Goal: Task Accomplishment & Management: Complete application form

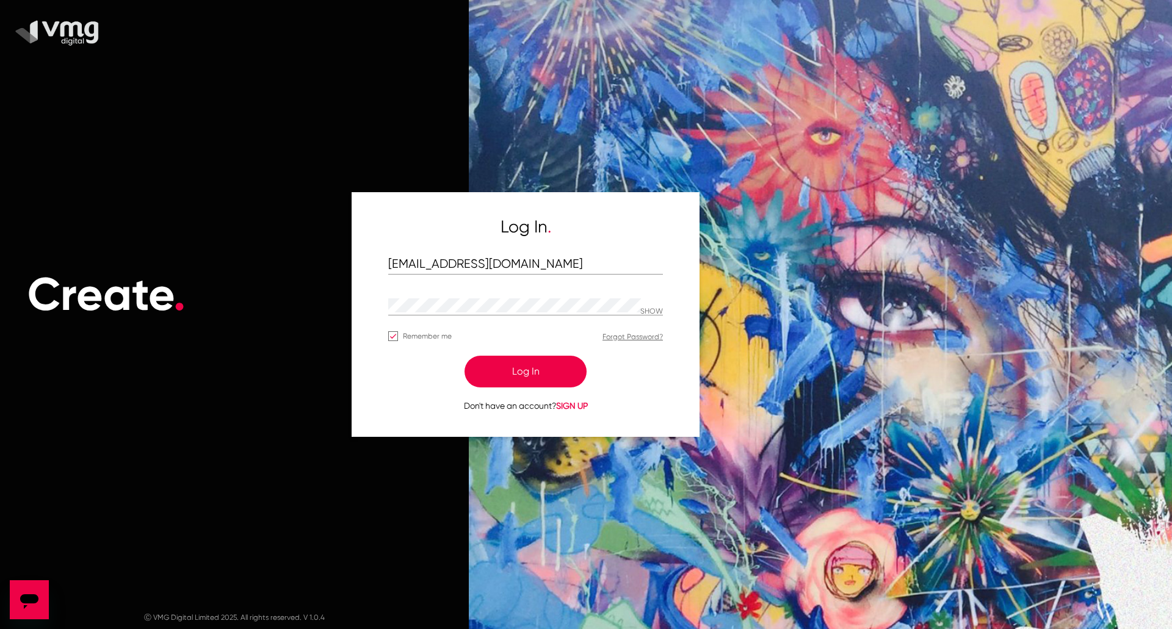
click at [562, 371] on button "Log In" at bounding box center [525, 372] width 122 height 32
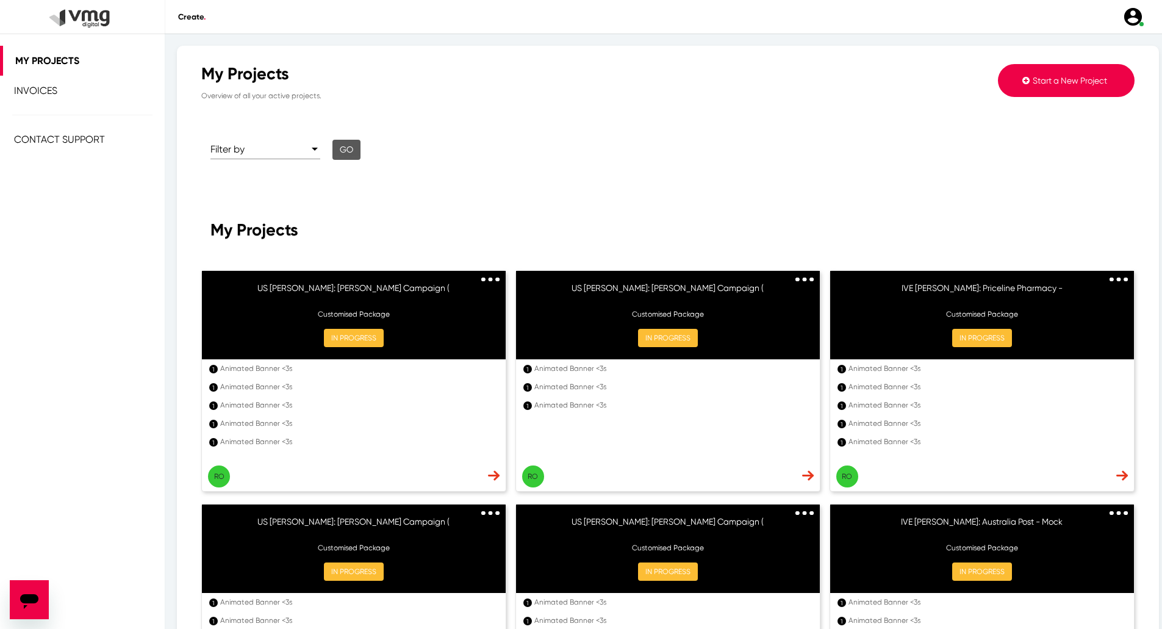
click at [1003, 88] on button "Start a New Project" at bounding box center [1066, 80] width 137 height 33
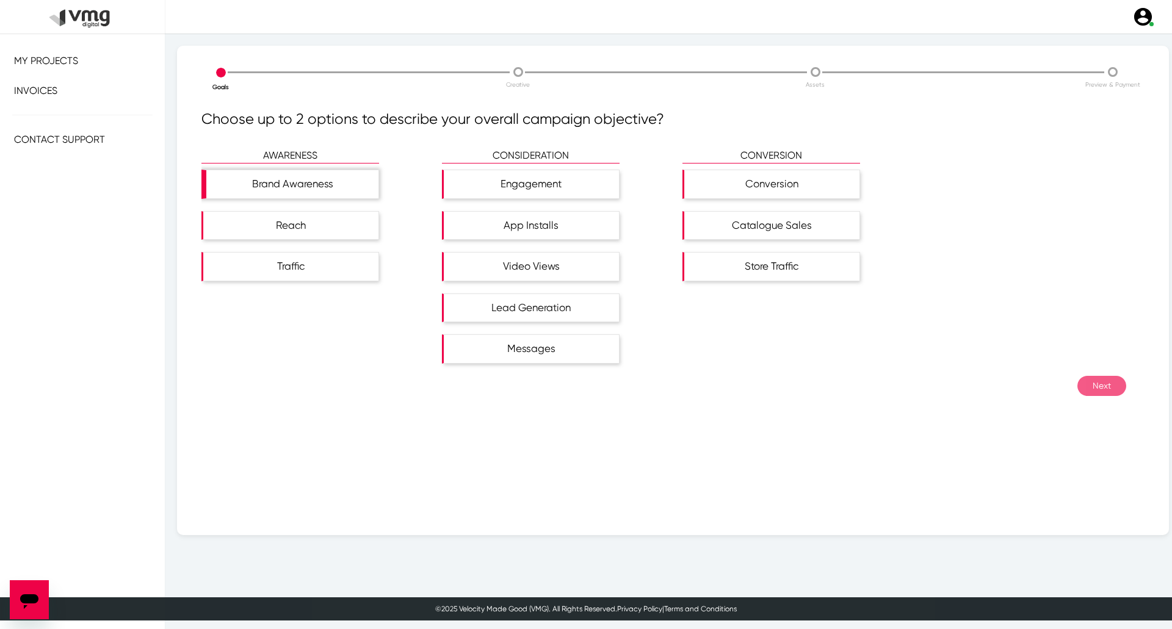
click at [341, 173] on div "Brand Awareness" at bounding box center [292, 184] width 172 height 28
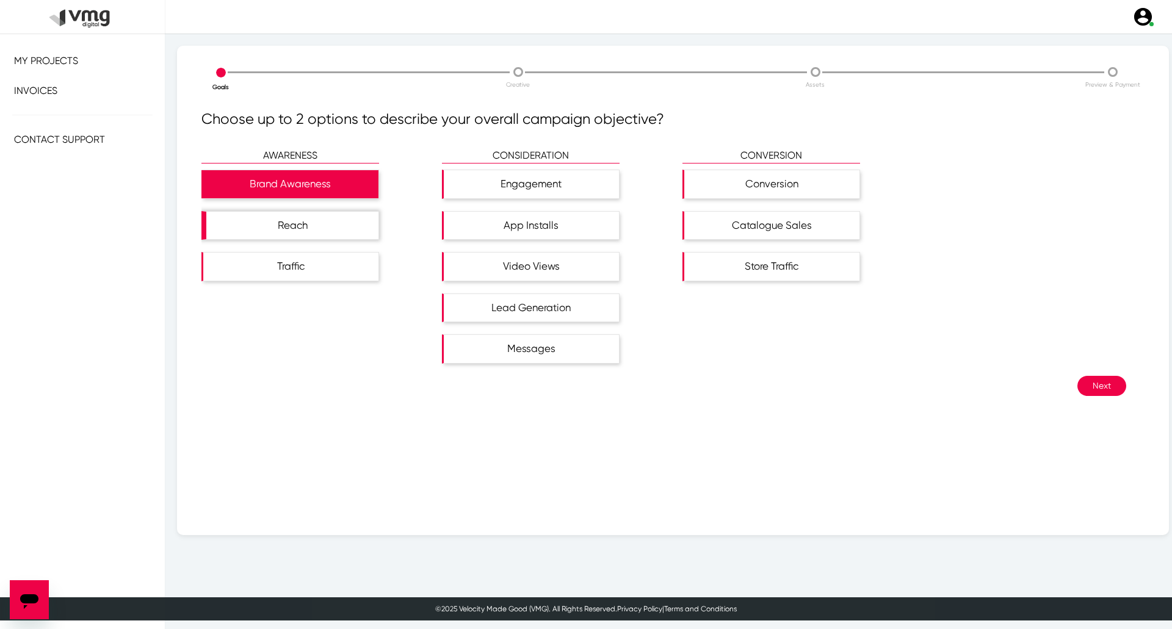
click at [338, 221] on div "Reach" at bounding box center [292, 226] width 172 height 28
click at [1086, 389] on button "Next" at bounding box center [1101, 386] width 49 height 20
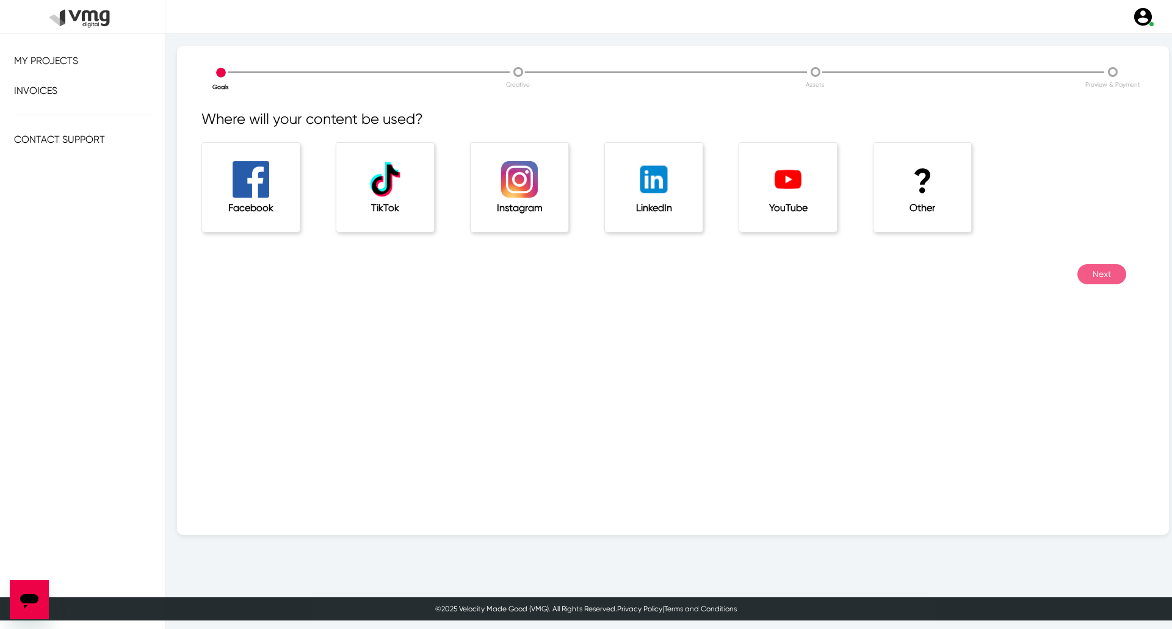
click at [914, 209] on h5 "Other" at bounding box center [922, 208] width 49 height 12
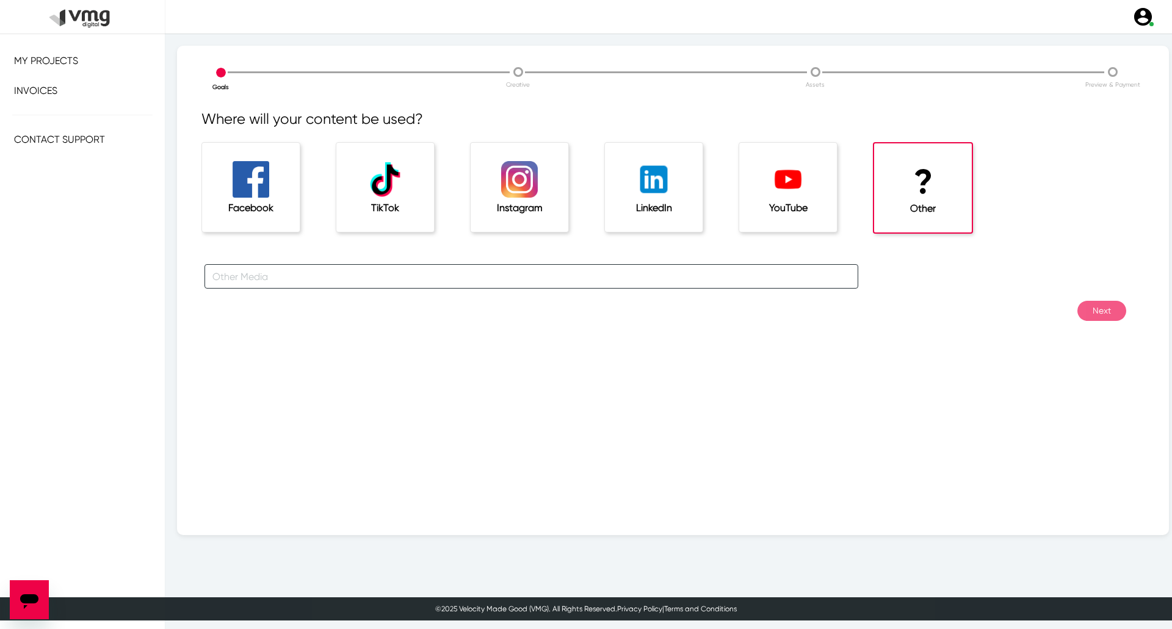
click at [601, 273] on input "text" at bounding box center [531, 276] width 654 height 24
type input "For [PERSON_NAME] Campaigns"
click at [1080, 310] on button "Next" at bounding box center [1101, 311] width 49 height 20
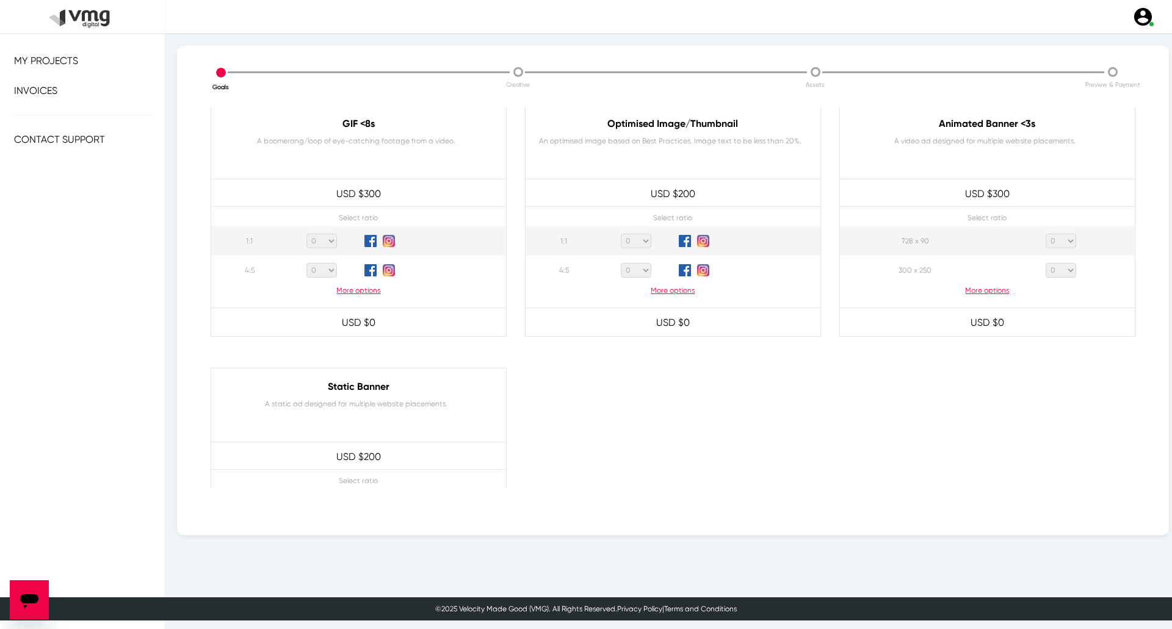
scroll to position [488, 0]
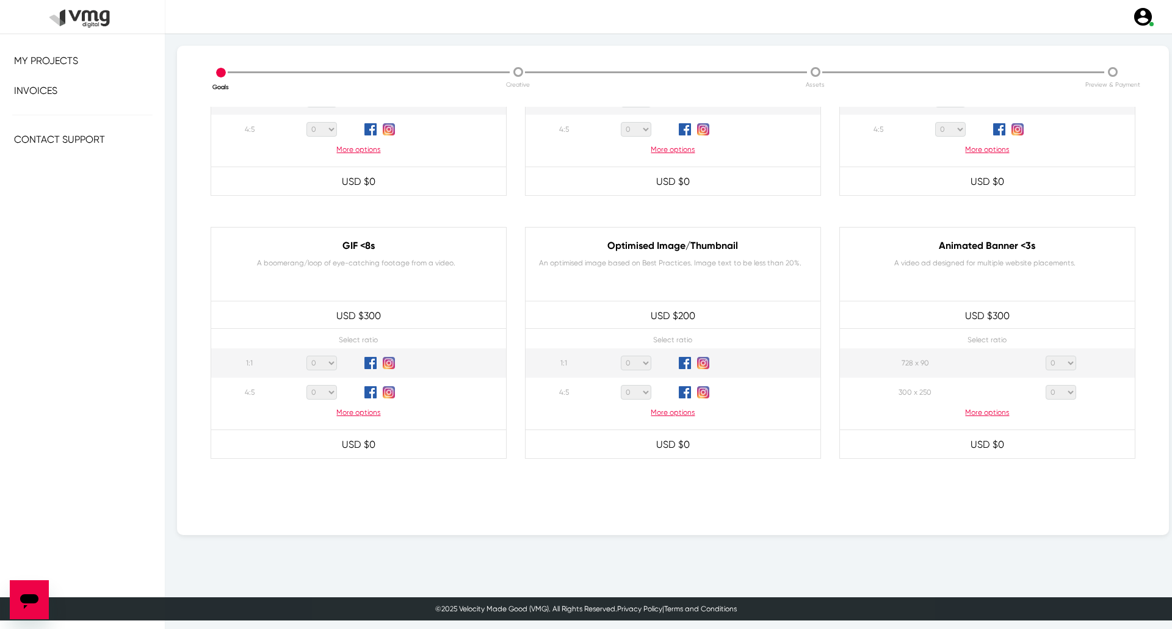
click at [989, 410] on p "More options" at bounding box center [987, 412] width 295 height 11
click at [1066, 409] on select "0 1 2 3 4 5 6 7 8 9 10 11 12 13 14 15 16 17 18 19 20" at bounding box center [1060, 407] width 31 height 15
select select "1"
click at [1045, 400] on select "0 1 2 3 4 5 6 7 8 9 10 11 12 13 14 15 16 17 18 19 20" at bounding box center [1060, 407] width 31 height 15
click at [1059, 463] on select "0 1 2 3 4 5 6 7 8 9 10 11 12 13 14 15 16 17 18 19 20" at bounding box center [1060, 466] width 31 height 15
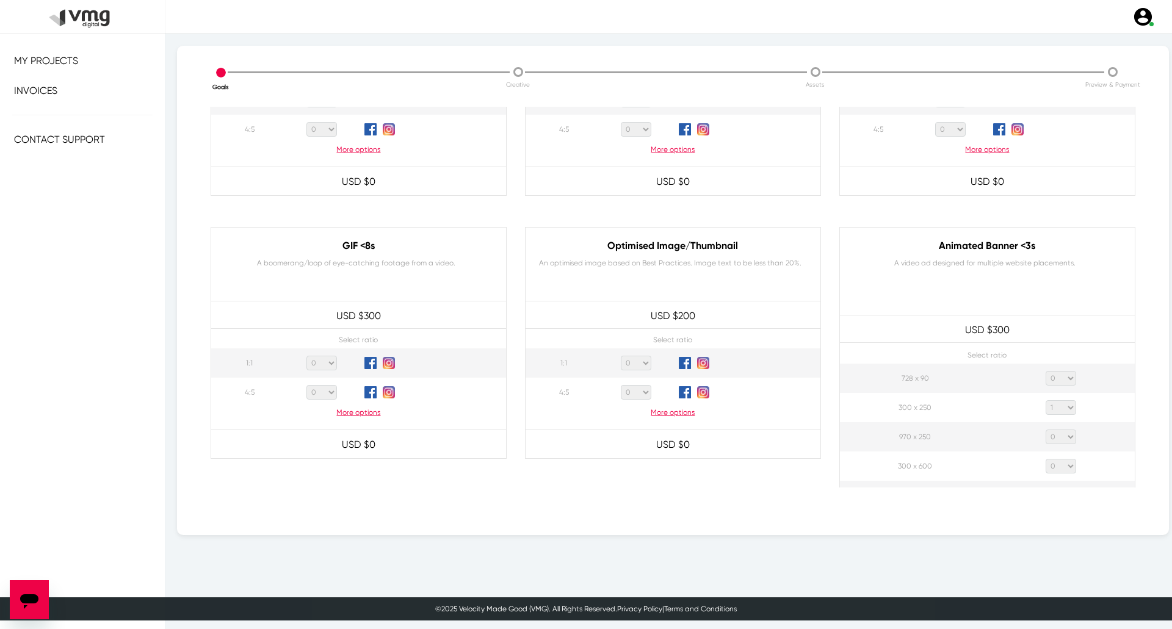
select select "1"
click at [1045, 459] on select "0 1 2 3 4 5 6 7 8 9 10 11 12 13 14 15 16 17 18 19 20" at bounding box center [1060, 466] width 31 height 15
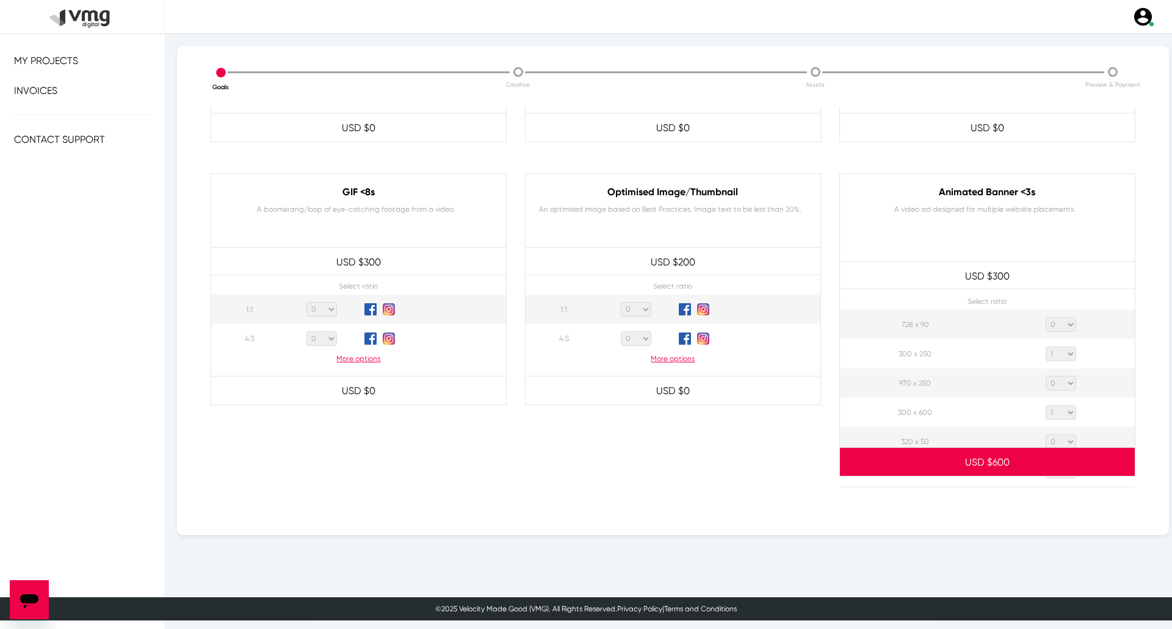
scroll to position [610, 0]
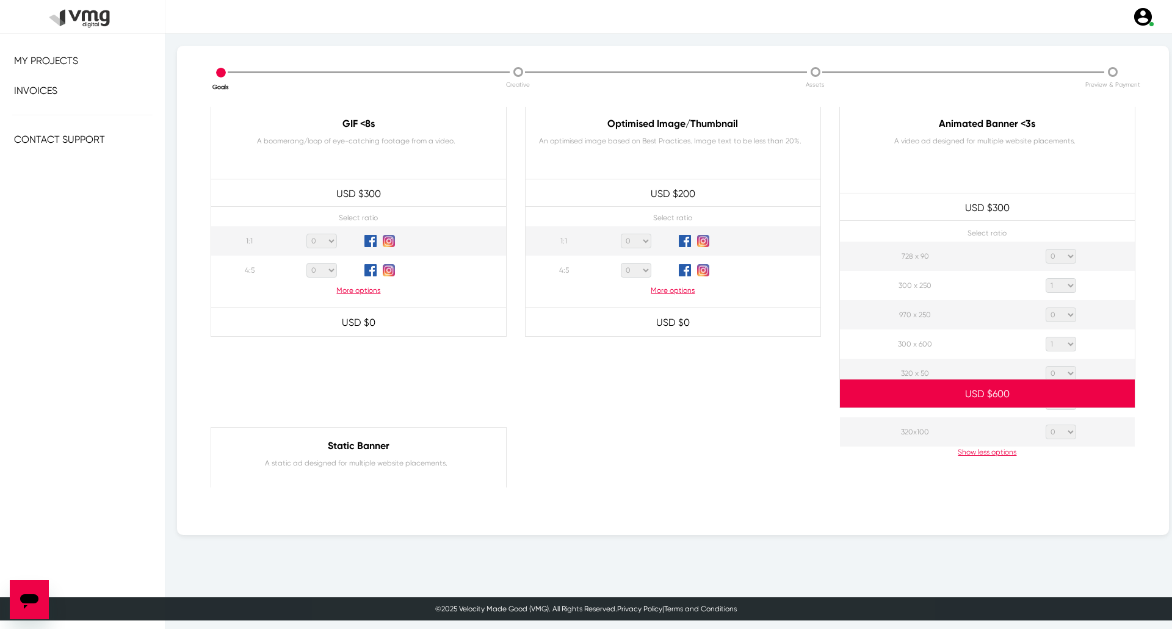
click at [1055, 408] on select "0 1 2 3 4 5 6 7 8 9 10 11 12 13 14 15 16 17 18 19 20" at bounding box center [1060, 402] width 31 height 15
click at [1045, 395] on select "0 1 2 3 4 5 6 7 8 9 10 11 12 13 14 15 16 17 18 19 20" at bounding box center [1060, 402] width 31 height 15
click at [1062, 406] on p "USD $ 900" at bounding box center [987, 394] width 295 height 27
click at [1053, 407] on p "USD $ 900" at bounding box center [987, 394] width 295 height 27
click at [1058, 408] on select "0 1 2 3 4 5 6 7 8 9 10 11 12 13 14 15 16 17 18 19 20" at bounding box center [1060, 402] width 31 height 15
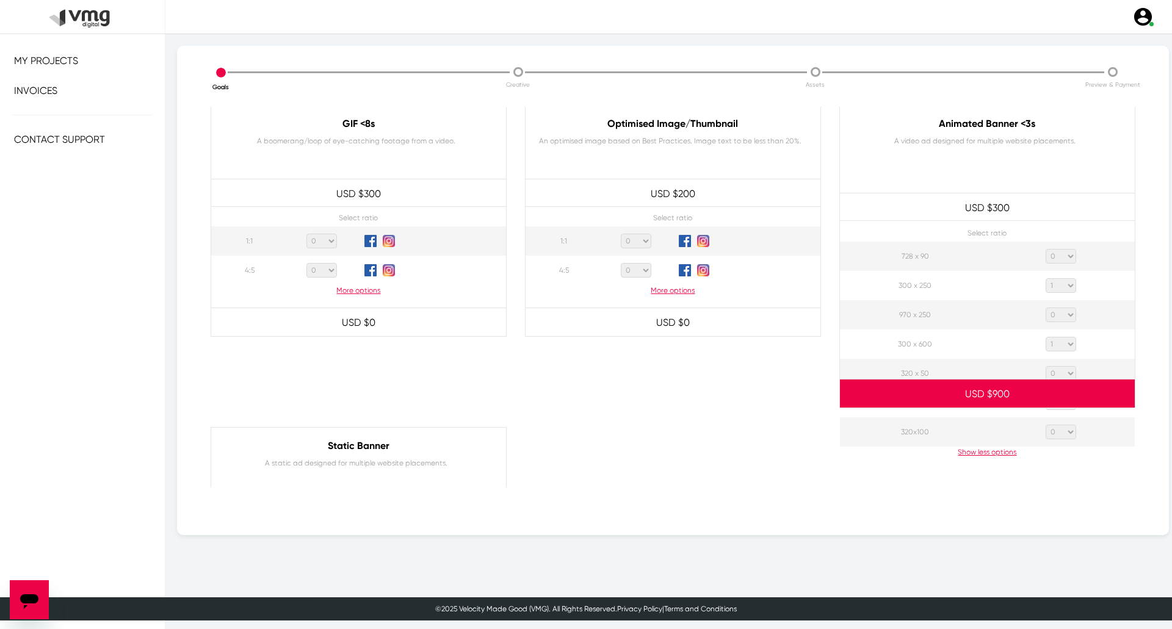
select select "0"
click at [1045, 395] on select "0 1 2 3 4 5 6 7 8 9 10 11 12 13 14 15 16 17 18 19 20" at bounding box center [1060, 402] width 31 height 15
click at [1059, 315] on select "0 1 2 3 4 5 6 7 8 9 10 11 12 13 14 15 16 17 18 19 20" at bounding box center [1060, 315] width 31 height 15
select select "1"
click at [1045, 308] on select "0 1 2 3 4 5 6 7 8 9 10 11 12 13 14 15 16 17 18 19 20" at bounding box center [1060, 315] width 31 height 15
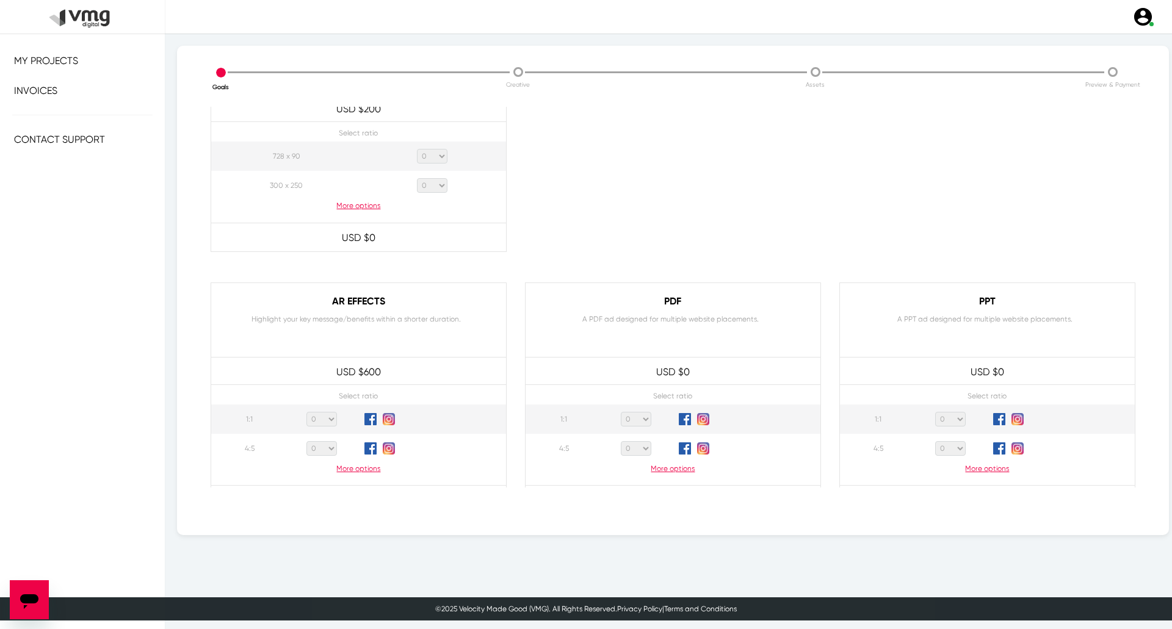
scroll to position [1113, 0]
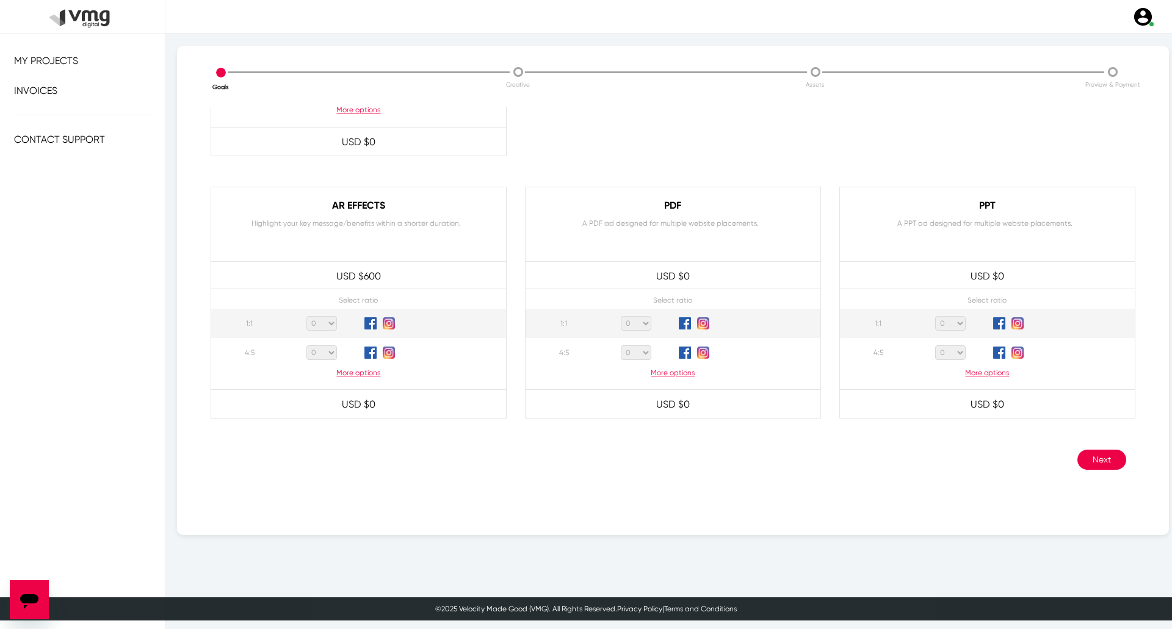
click at [1084, 460] on button "Next" at bounding box center [1101, 460] width 49 height 20
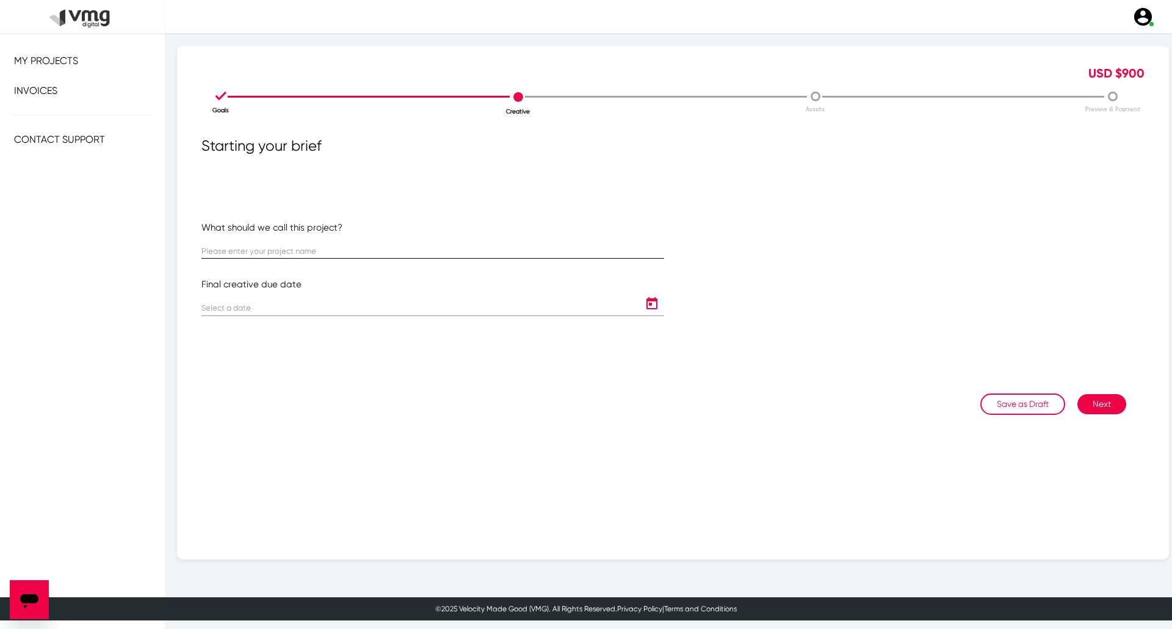
click at [400, 247] on input "text" at bounding box center [432, 251] width 463 height 9
paste input "IVE [PERSON_NAME]: [PERSON_NAME] Campaign ([DATE]-[DATE])"
click at [384, 253] on input "IVE [PERSON_NAME]: [PERSON_NAME] Campaign ([DATE]-[DATE])" at bounding box center [432, 251] width 463 height 9
type input "IVE [PERSON_NAME]: [PERSON_NAME] Campaign ([DATE]-[DATE])"
click at [391, 302] on div at bounding box center [420, 304] width 438 height 24
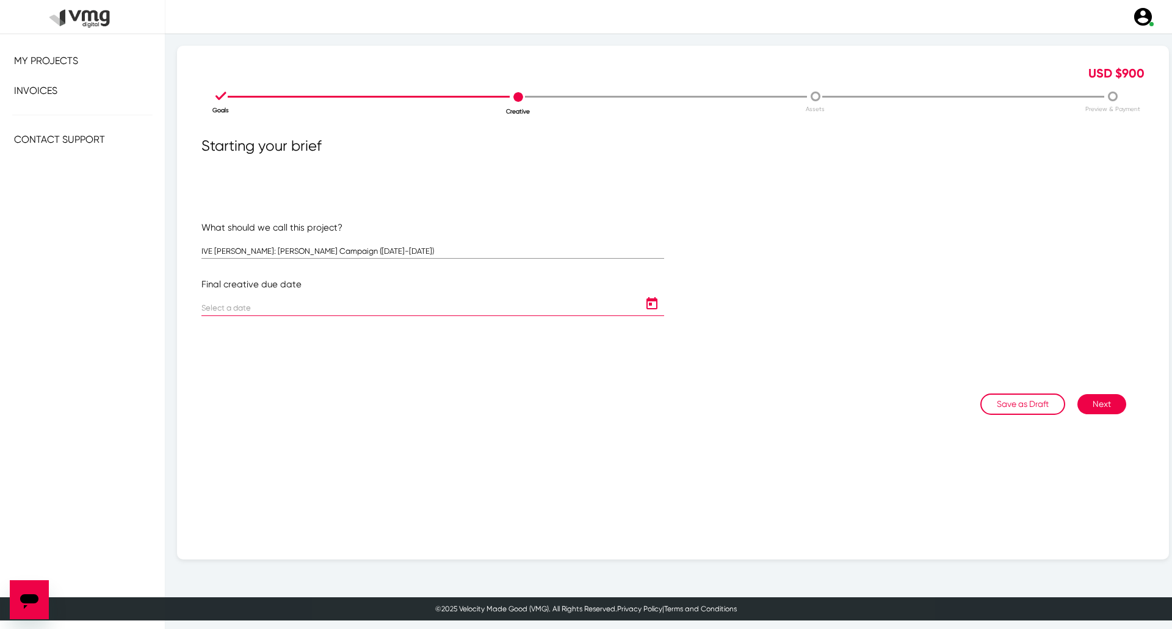
click at [647, 303] on icon "Open calendar" at bounding box center [652, 304] width 20 height 15
click at [366, 336] on button "Next month" at bounding box center [367, 342] width 24 height 24
click at [315, 391] on div "2" at bounding box center [316, 394] width 22 height 22
type input "[DATE]"
click at [1101, 403] on button "Next" at bounding box center [1101, 404] width 49 height 20
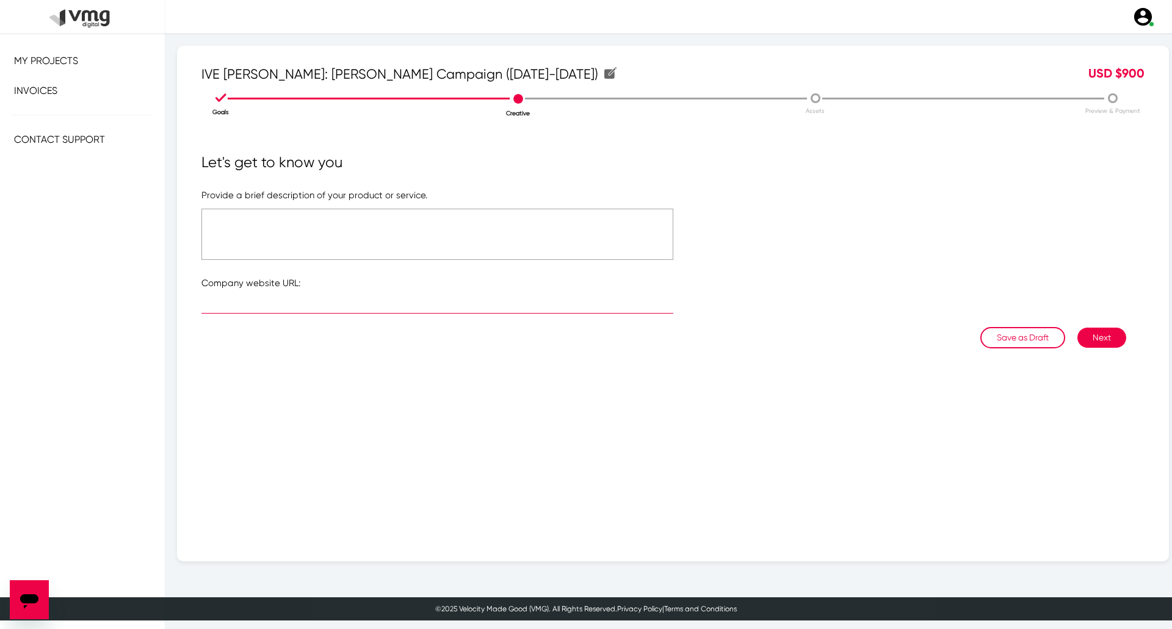
click at [389, 303] on input "text" at bounding box center [437, 306] width 472 height 9
paste input "[URL][DOMAIN_NAME]"
type input "[URL][DOMAIN_NAME]"
click at [403, 231] on textarea at bounding box center [437, 234] width 472 height 51
click at [410, 234] on textarea "Please refer to the attached file" at bounding box center [437, 234] width 472 height 51
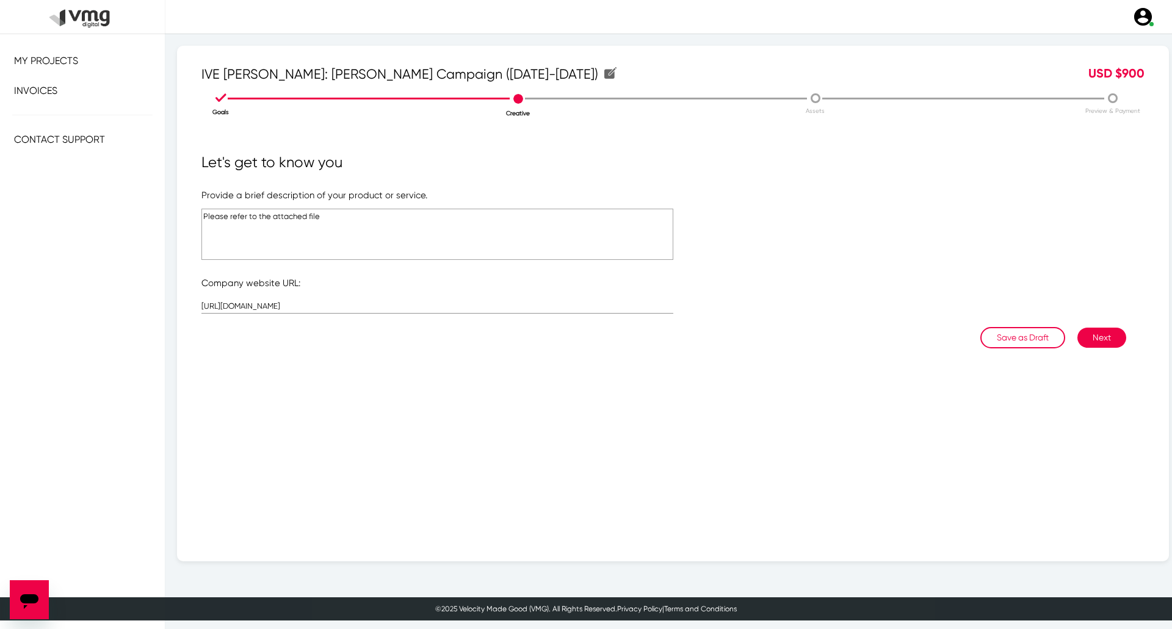
type textarea "Please refer to the attached file"
click at [1085, 332] on button "Next" at bounding box center [1101, 338] width 49 height 20
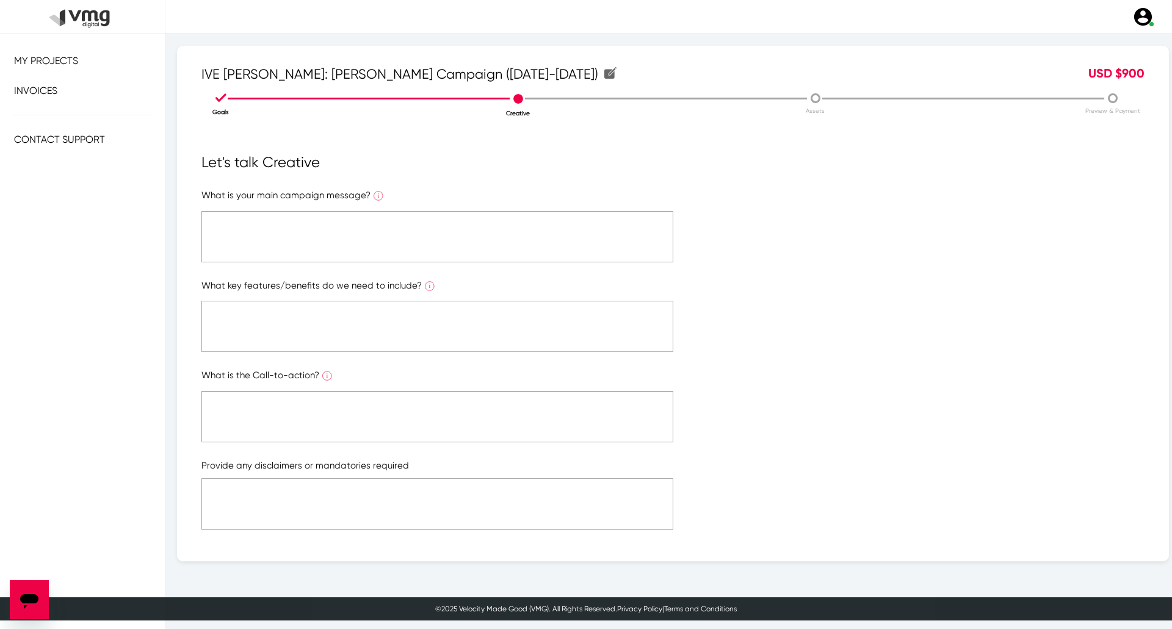
click at [516, 226] on textarea at bounding box center [437, 236] width 472 height 51
paste textarea "Please refer to the attached file"
type textarea "Please refer to the attached file"
click at [476, 330] on textarea at bounding box center [437, 326] width 472 height 51
paste textarea "Please refer to the attached file"
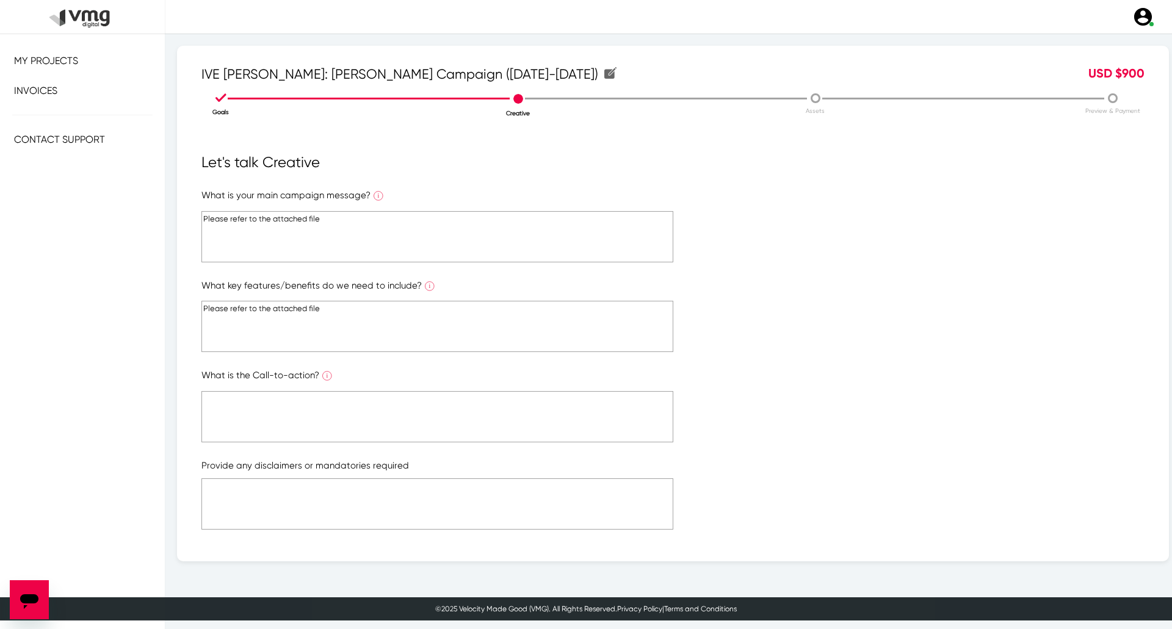
type textarea "Please refer to the attached file"
click at [464, 419] on textarea at bounding box center [437, 416] width 472 height 51
paste textarea "Please refer to the attached file"
type textarea "Please refer to the attached file"
paste textarea "Please refer to the attached file"
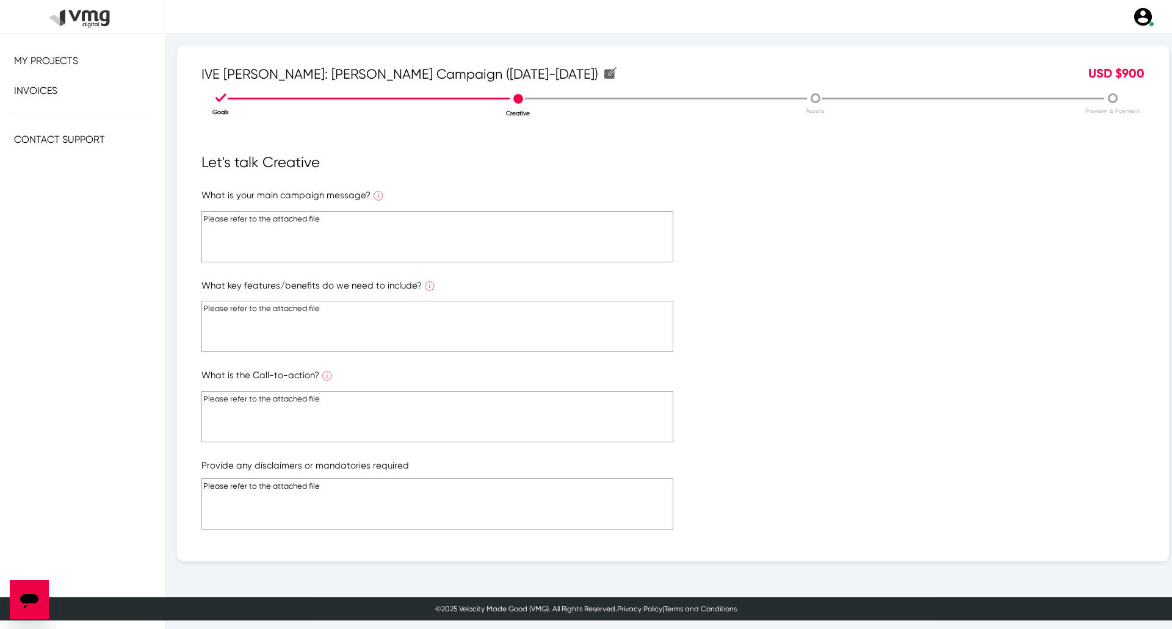
click at [475, 492] on textarea "Please refer to the attached file" at bounding box center [437, 503] width 472 height 51
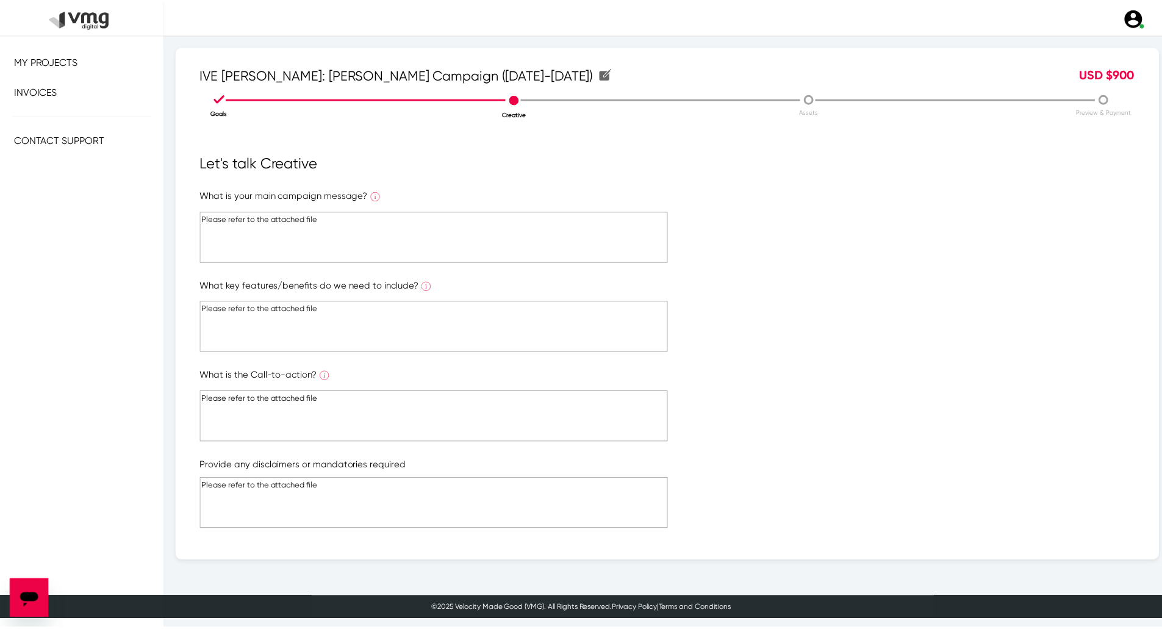
scroll to position [132, 0]
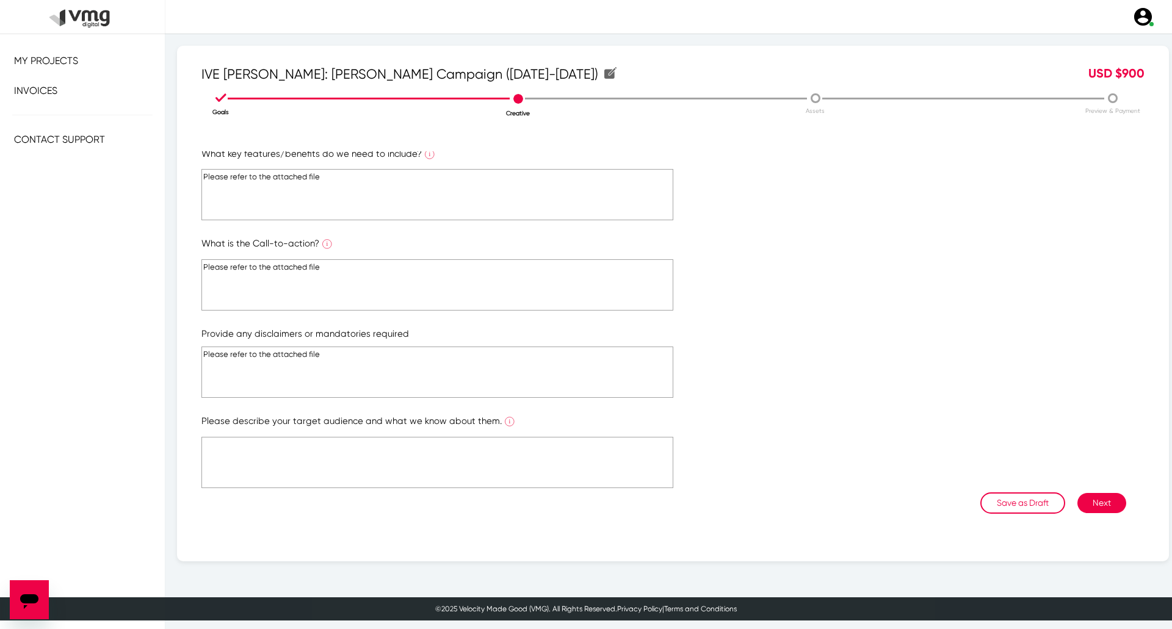
type textarea "Please refer to the attached file"
click at [483, 475] on textarea at bounding box center [437, 462] width 472 height 51
paste textarea "Please refer to the attached file"
type textarea "Please refer to the attached file"
click at [1099, 500] on button "Next" at bounding box center [1101, 503] width 49 height 20
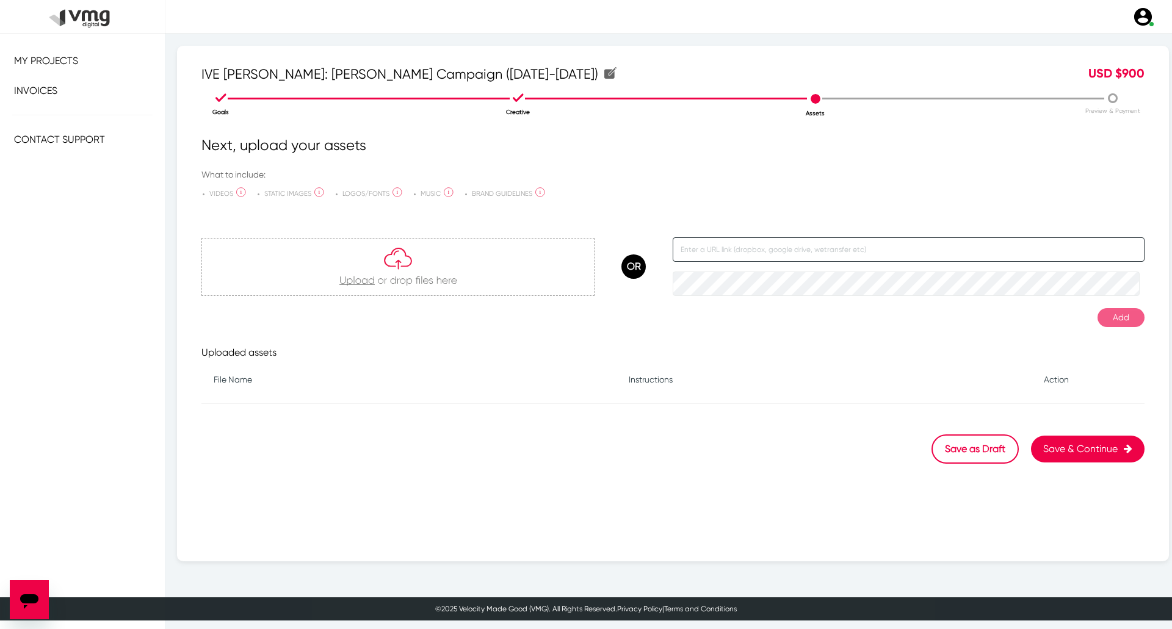
click at [777, 247] on input "text" at bounding box center [908, 249] width 472 height 24
paste input "[URL][DOMAIN_NAME]"
type input "[URL][DOMAIN_NAME]"
click at [1104, 309] on button "Add" at bounding box center [1120, 317] width 47 height 19
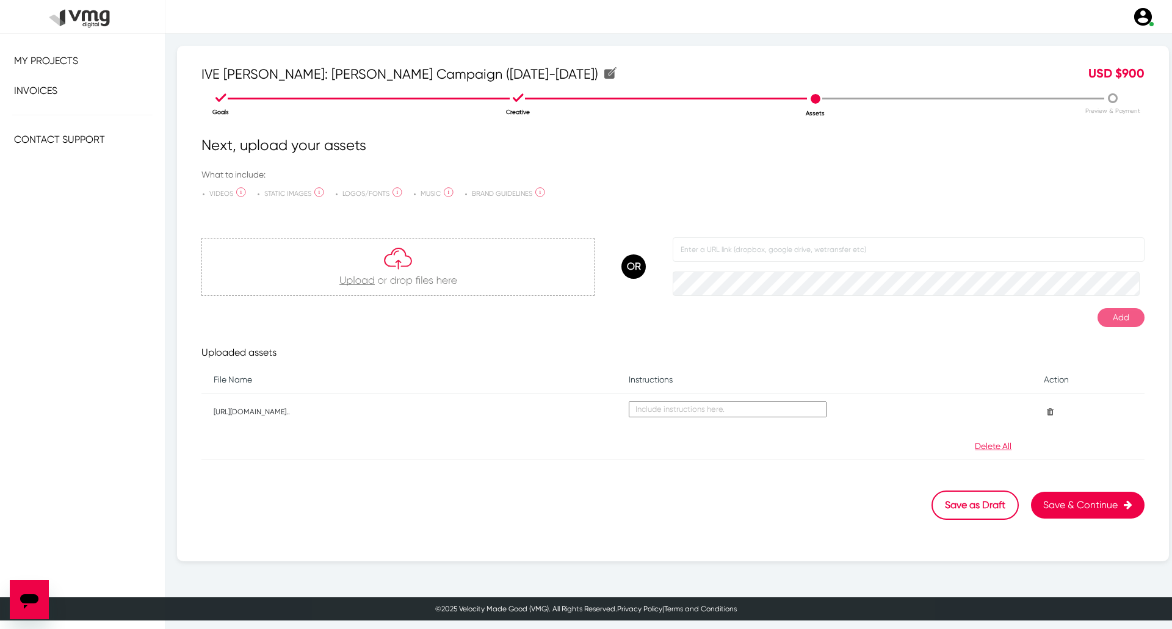
click at [1048, 508] on button "Save & Continue" at bounding box center [1088, 505] width 114 height 27
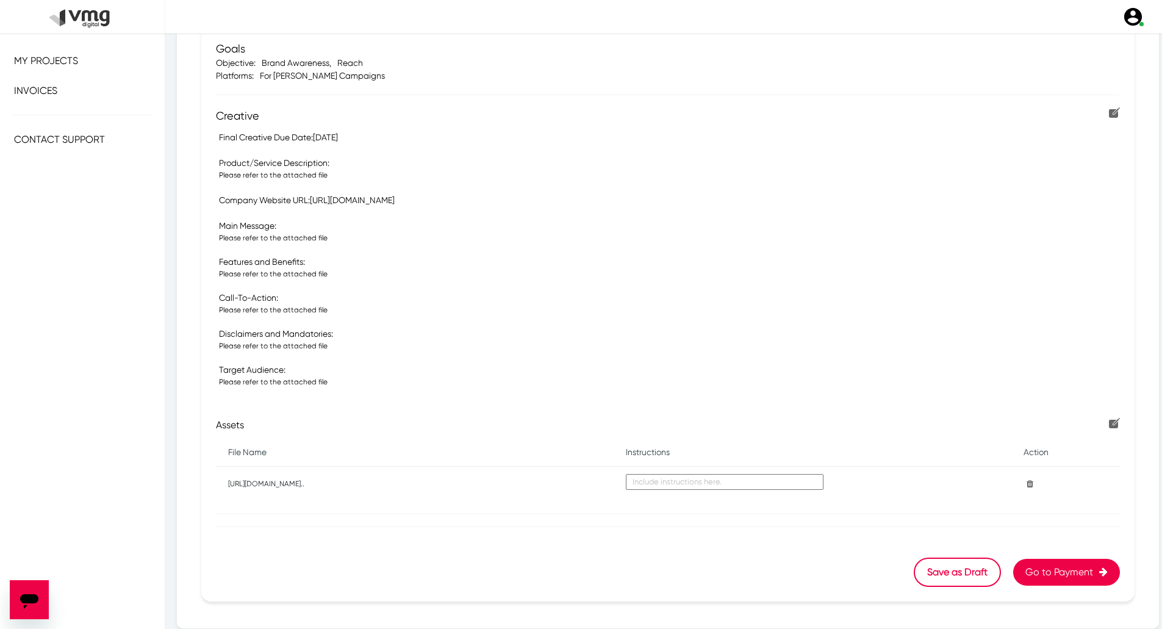
scroll to position [235, 0]
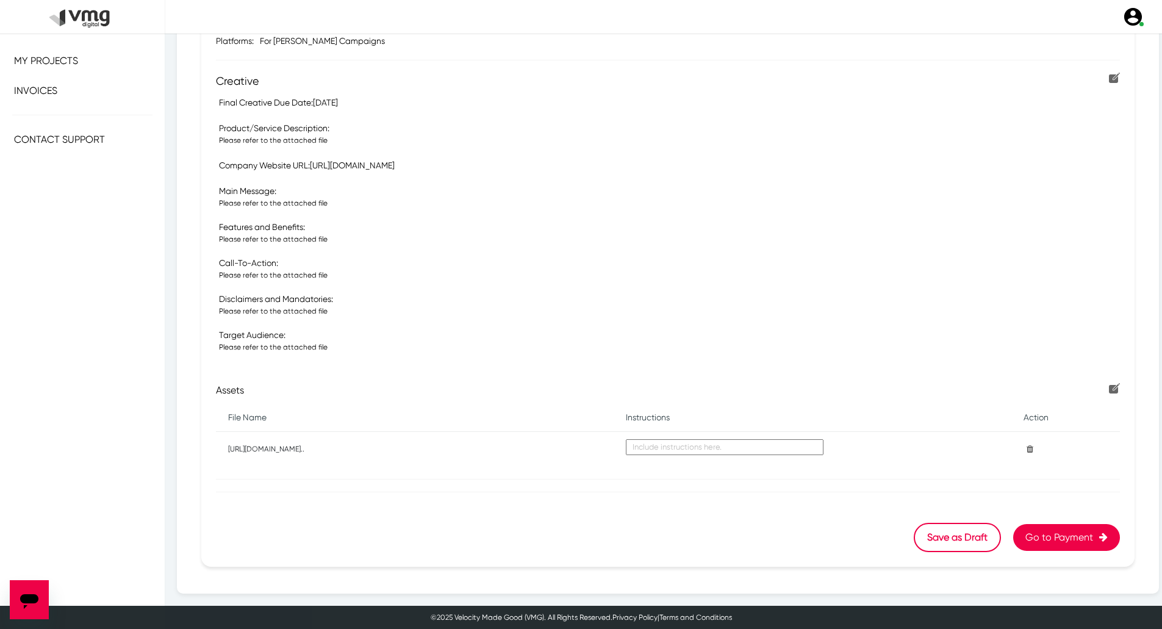
click at [1022, 539] on button "Go to Payment" at bounding box center [1067, 537] width 107 height 27
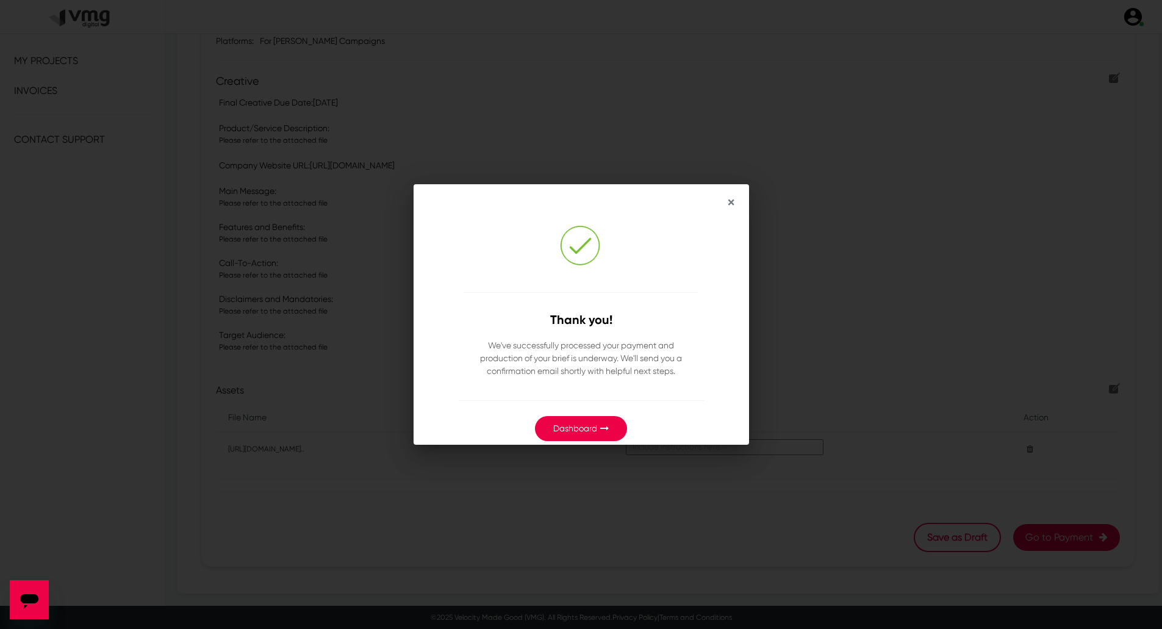
click at [593, 424] on link "Dashboard" at bounding box center [575, 428] width 44 height 10
